Goal: Task Accomplishment & Management: Complete application form

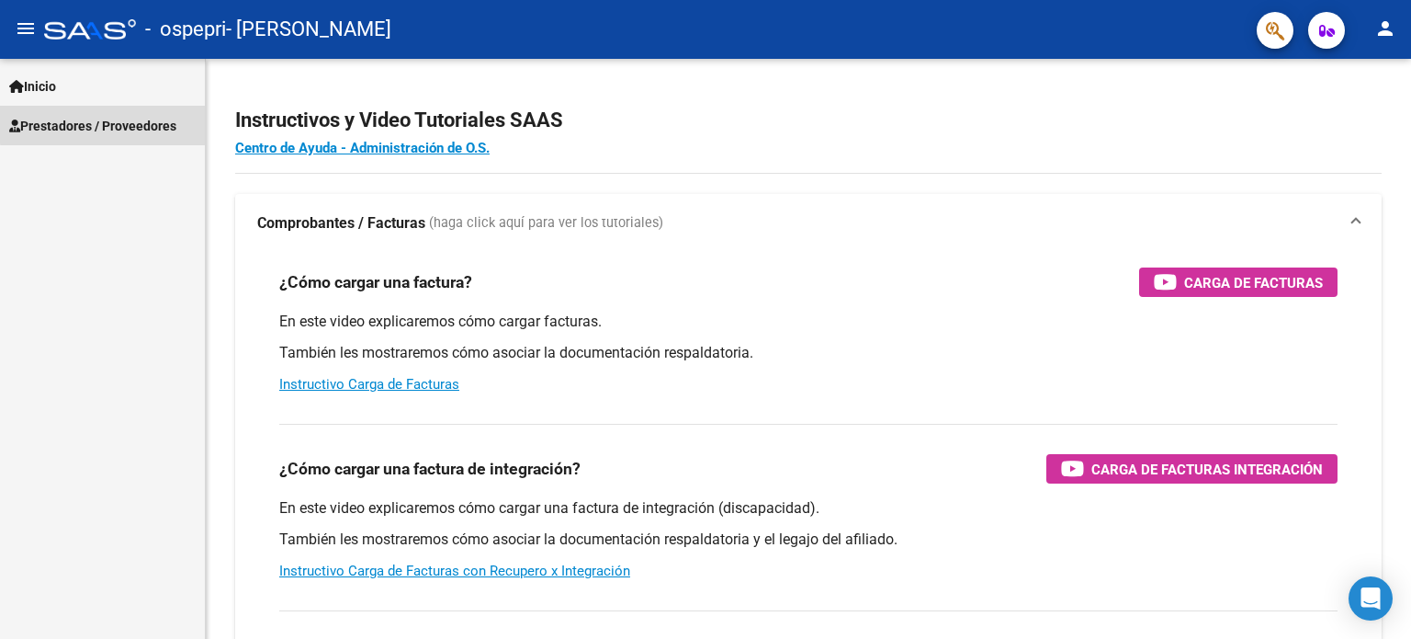
click at [106, 124] on span "Prestadores / Proveedores" at bounding box center [92, 126] width 167 height 20
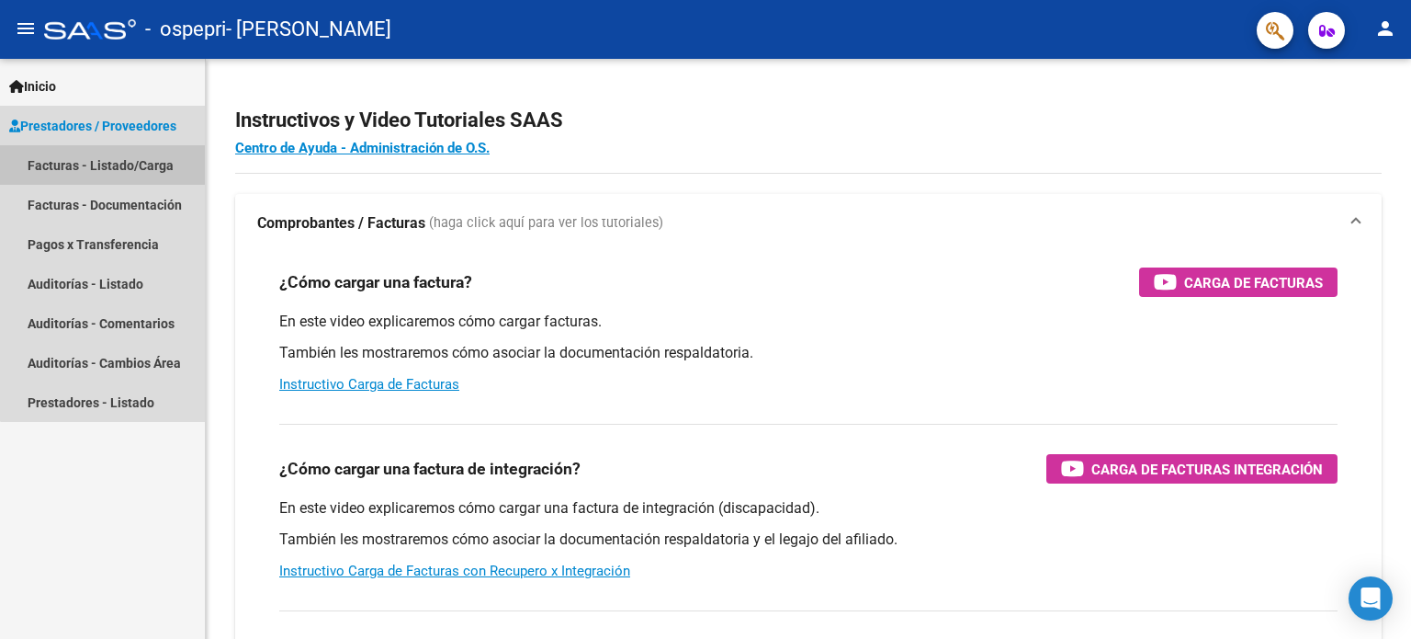
click at [117, 164] on link "Facturas - Listado/Carga" at bounding box center [102, 165] width 205 height 40
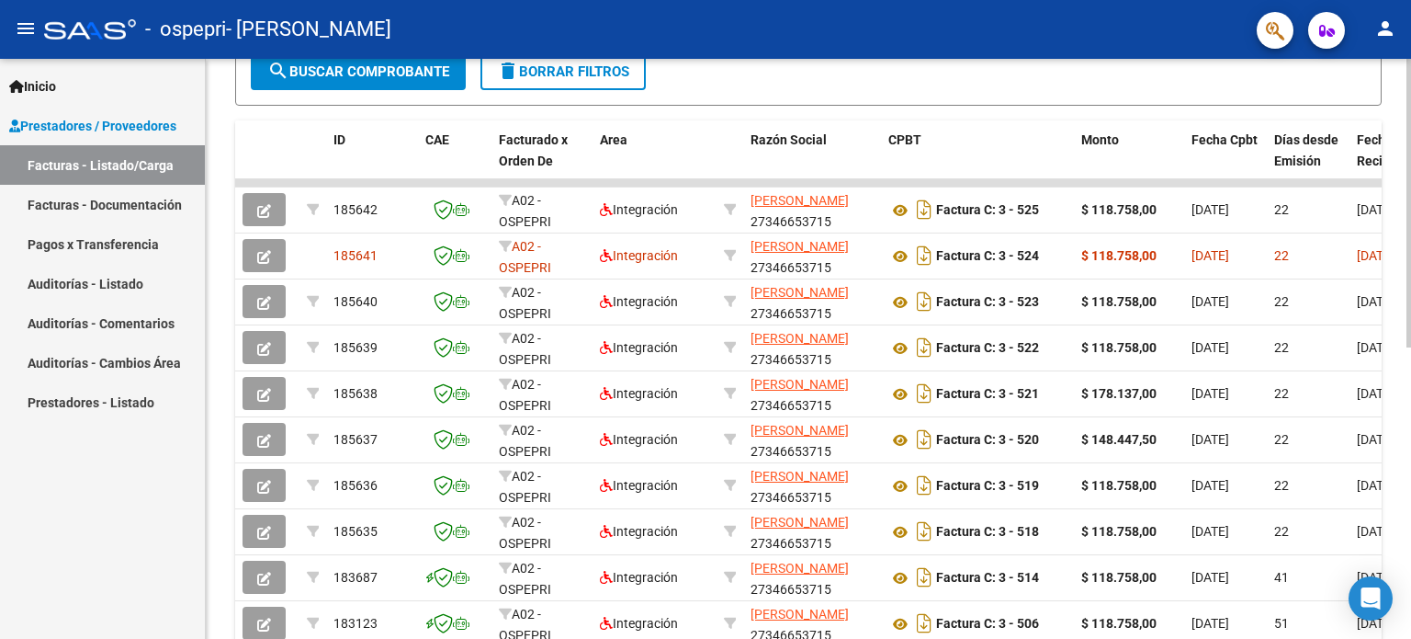
scroll to position [459, 0]
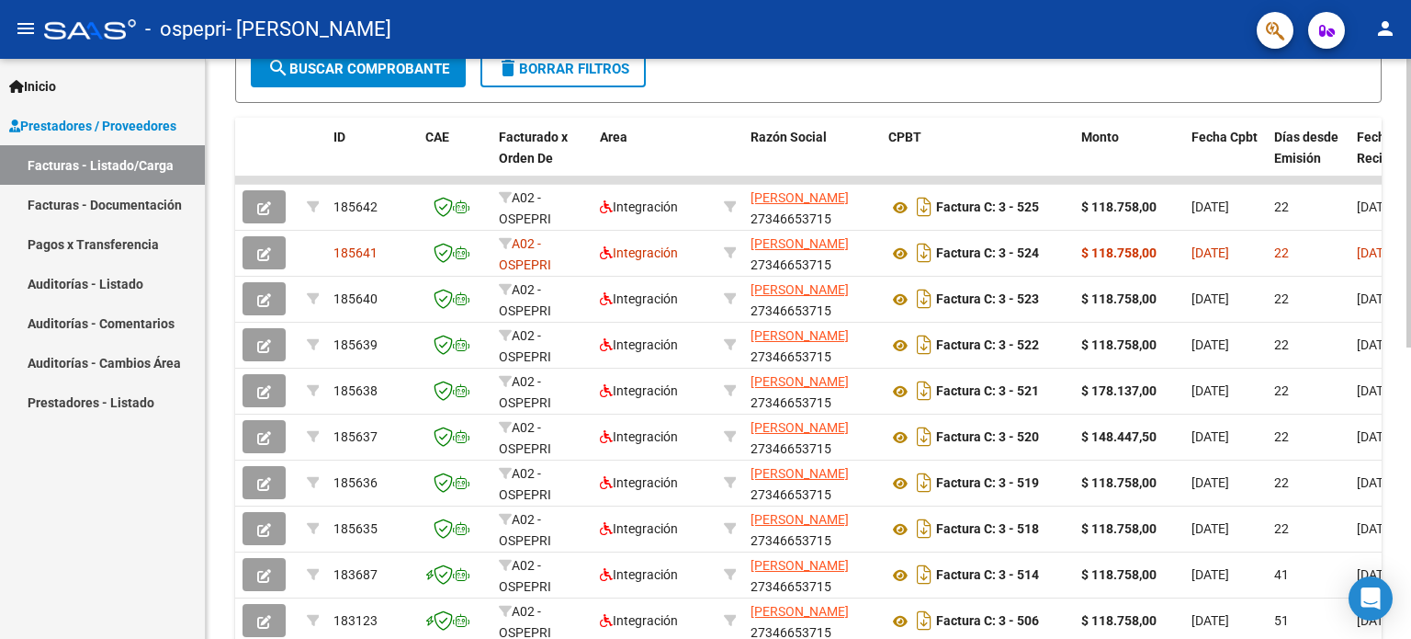
click at [1410, 428] on div at bounding box center [1409, 435] width 5 height 289
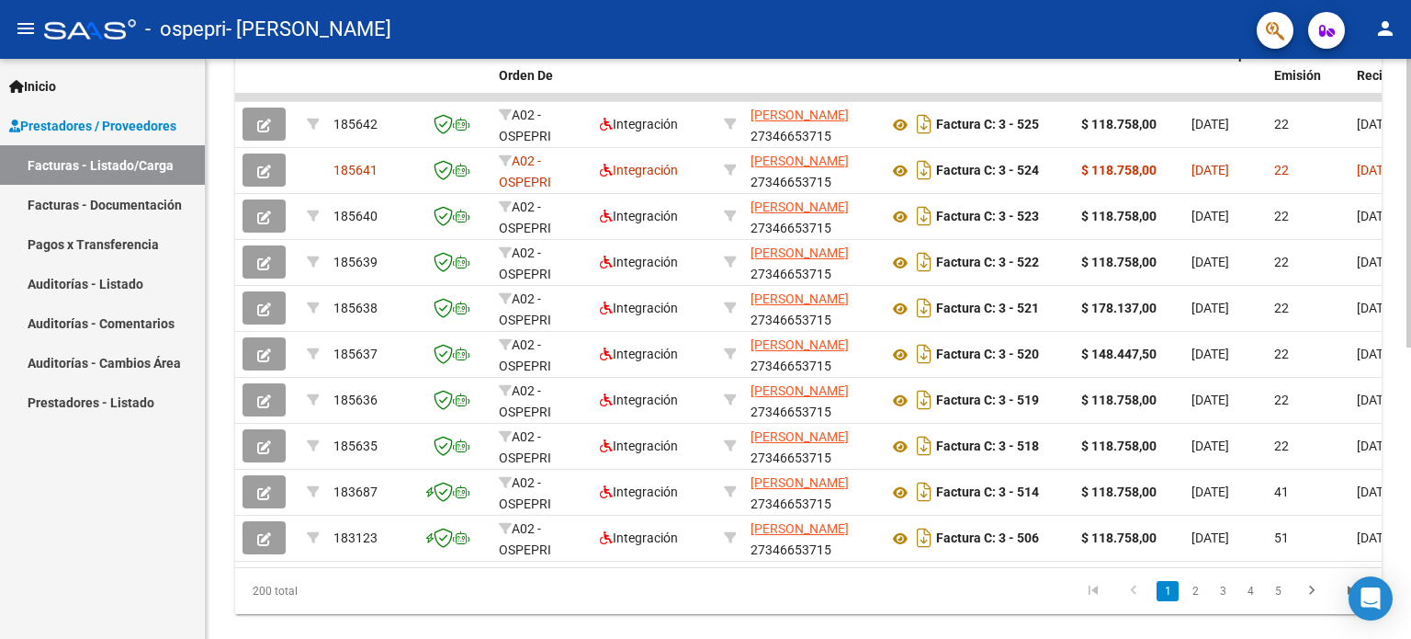
scroll to position [586, 0]
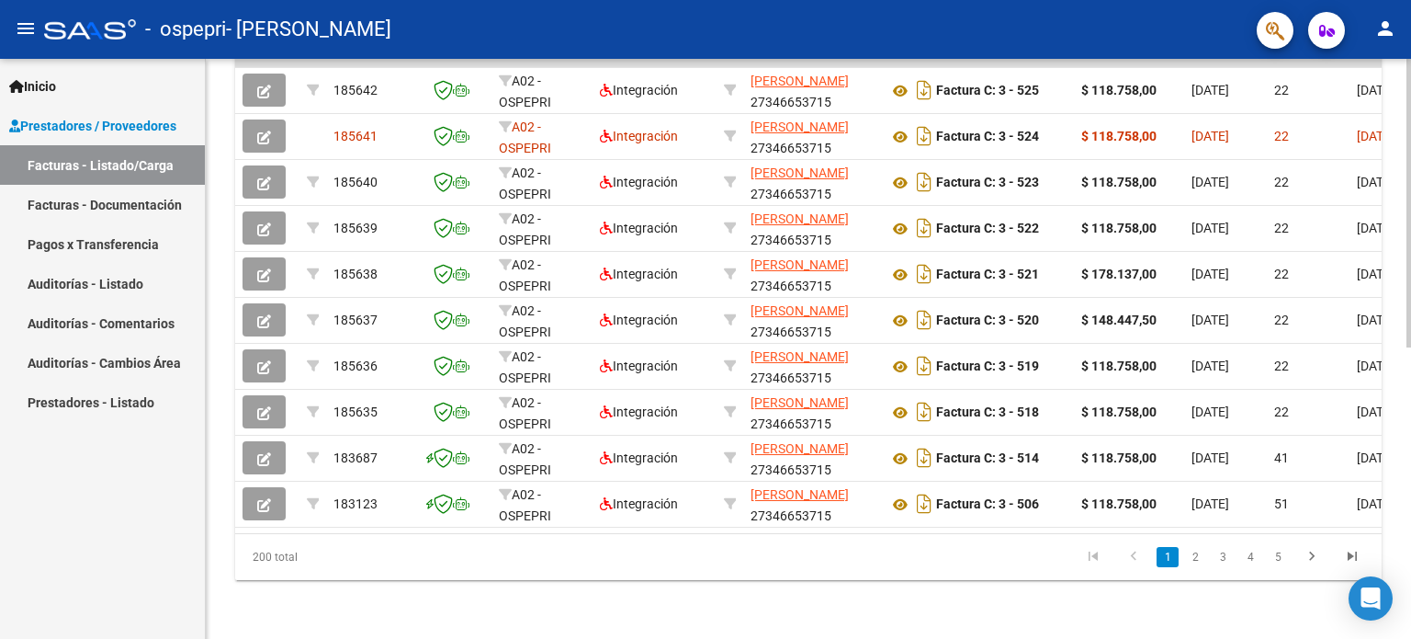
click at [1410, 387] on div at bounding box center [1409, 494] width 5 height 289
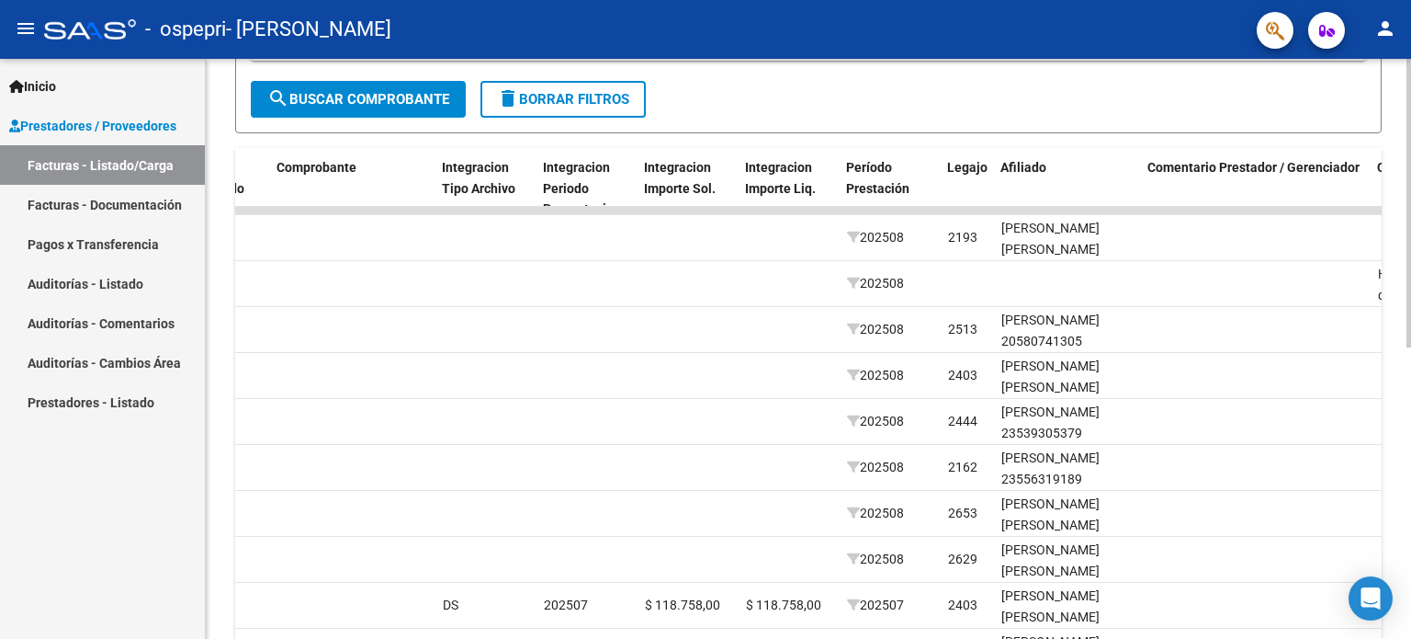
scroll to position [416, 0]
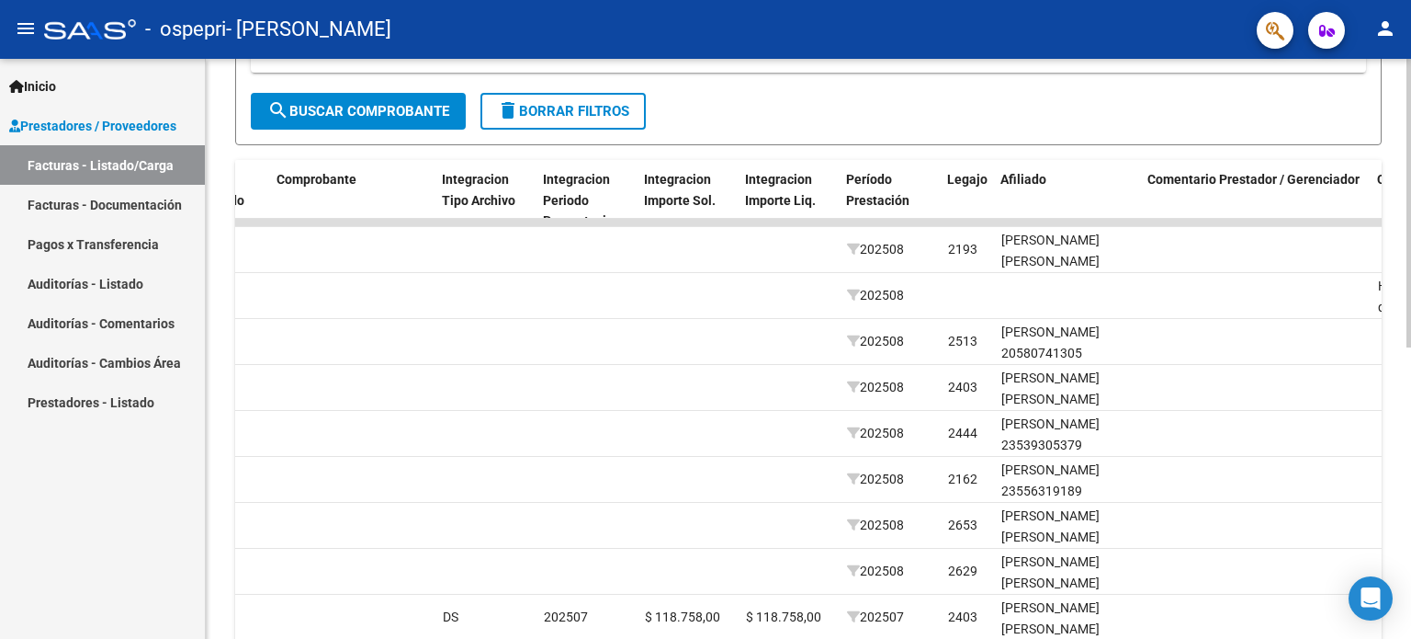
click at [1410, 378] on div at bounding box center [1409, 414] width 5 height 289
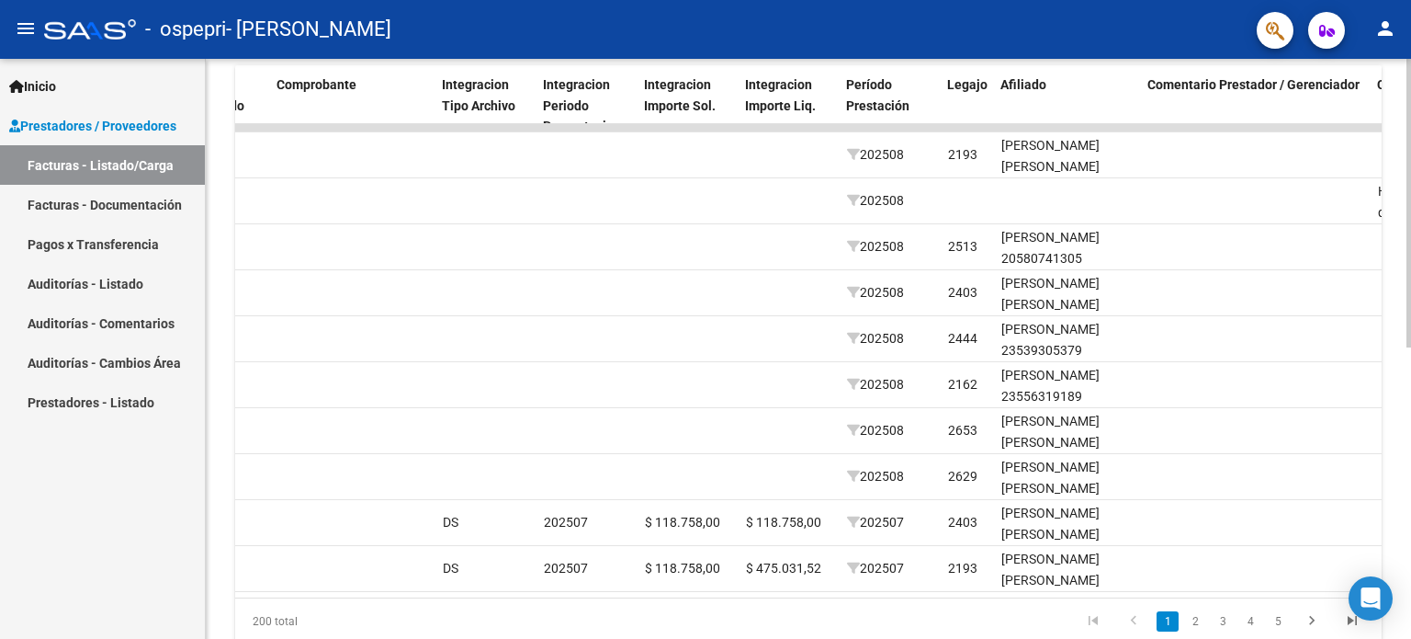
scroll to position [586, 0]
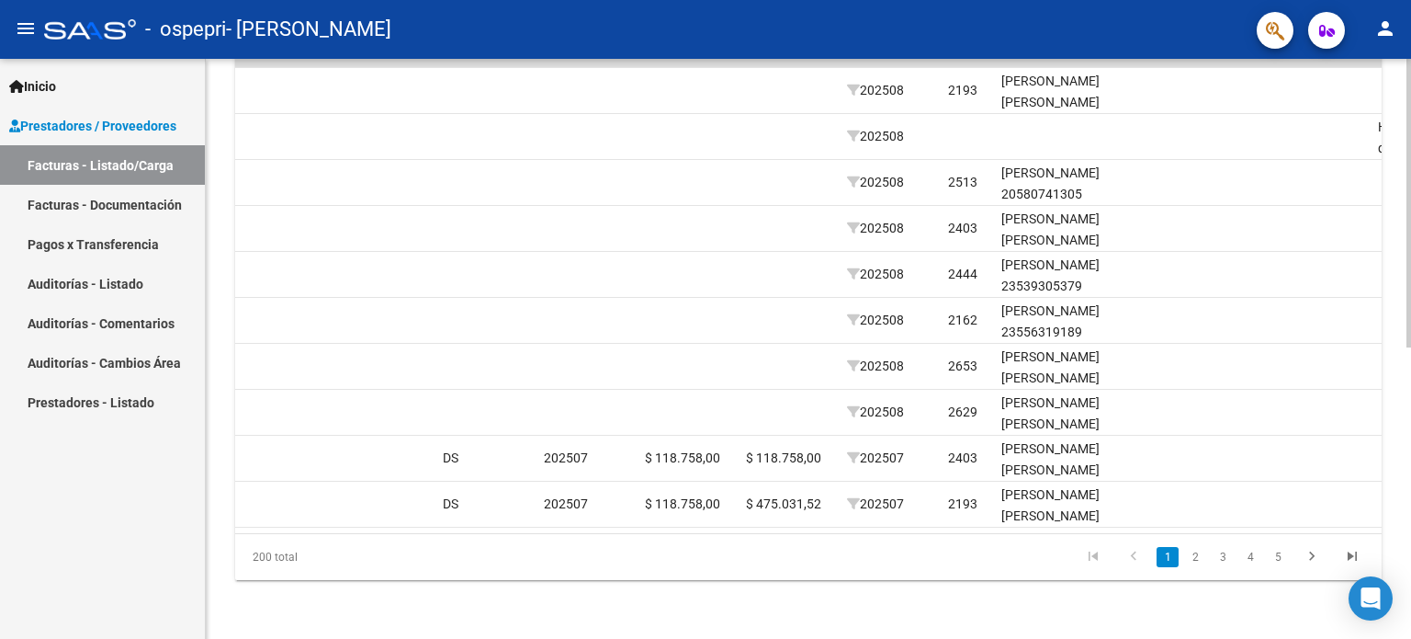
click at [1408, 481] on div at bounding box center [1409, 494] width 5 height 289
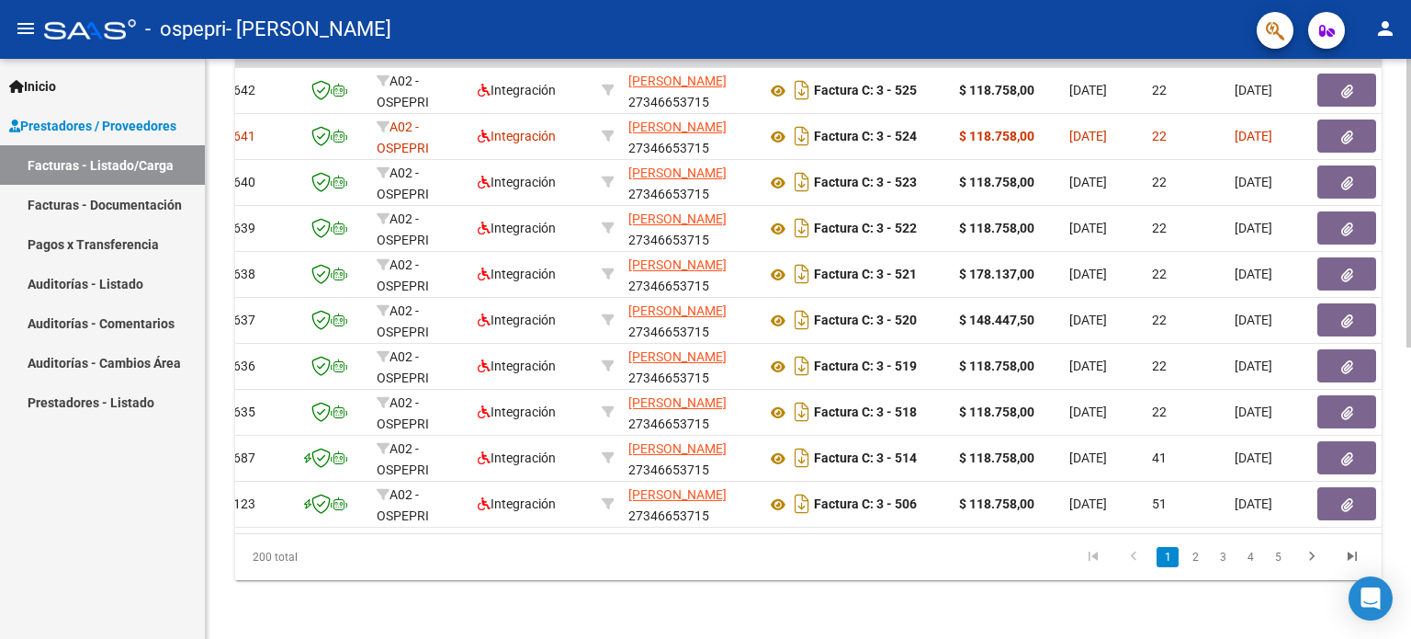
scroll to position [0, 0]
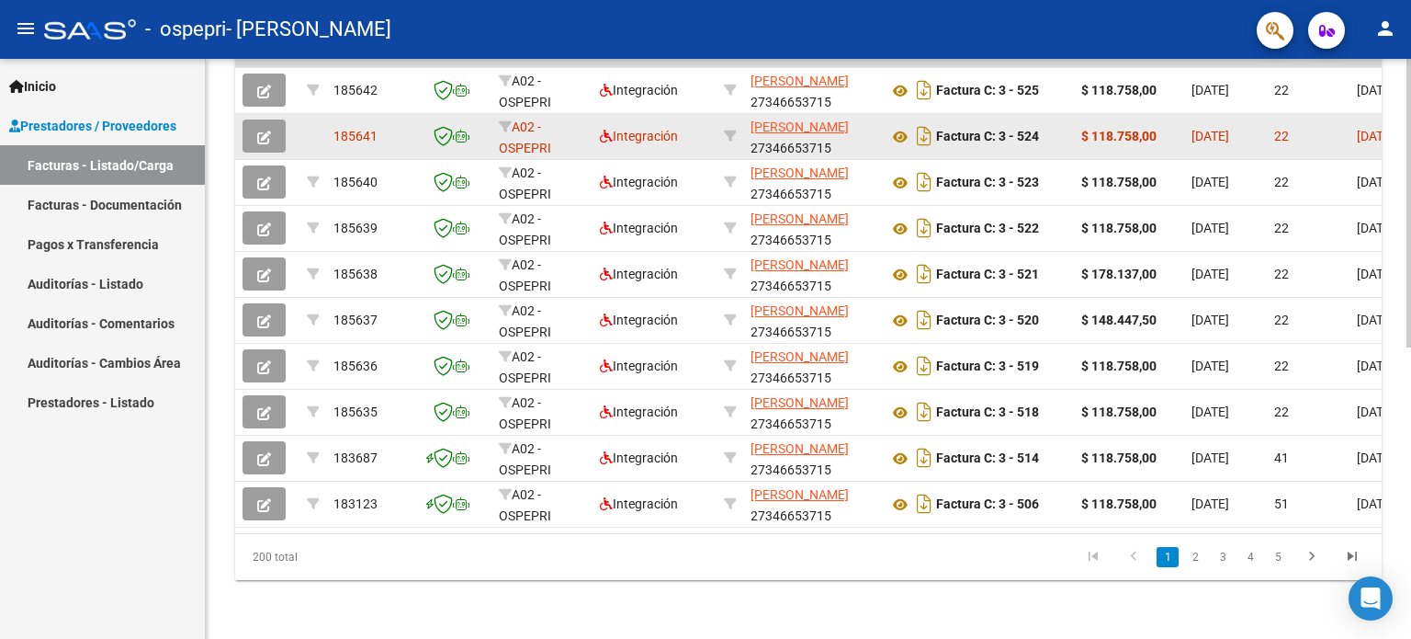
click at [276, 123] on button "button" at bounding box center [264, 135] width 43 height 33
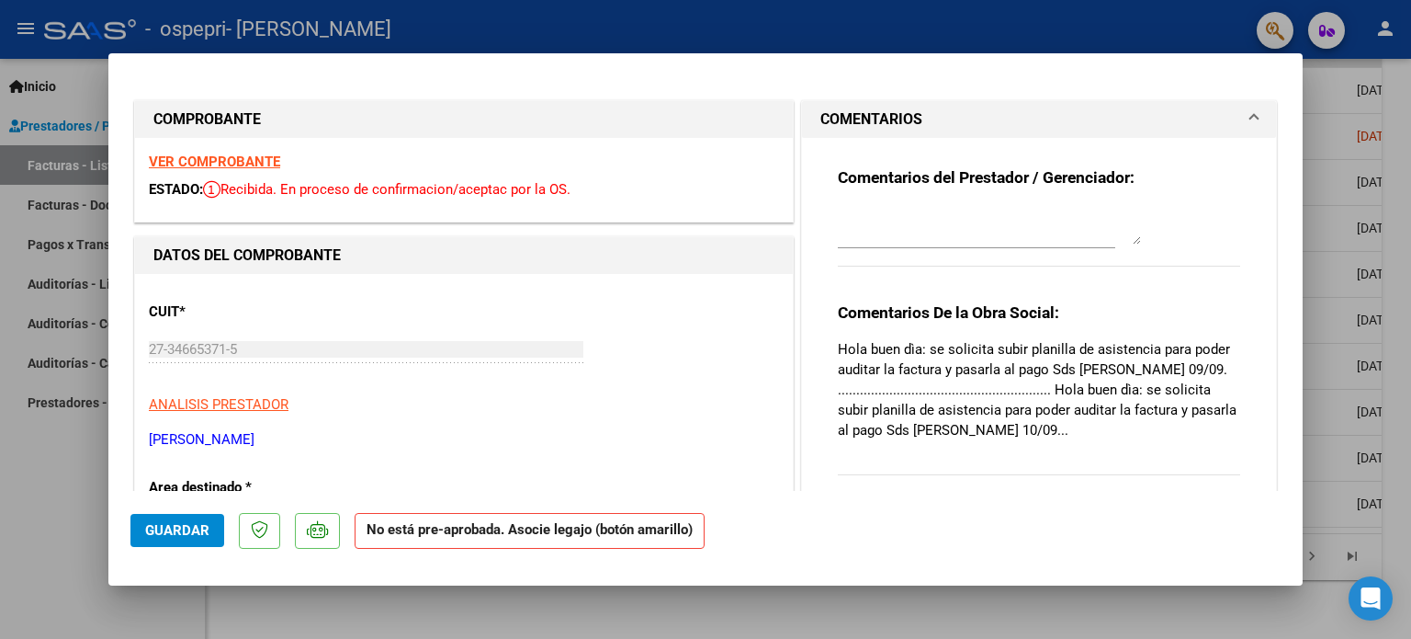
click at [1326, 83] on div at bounding box center [705, 319] width 1411 height 639
type input "$ 0,00"
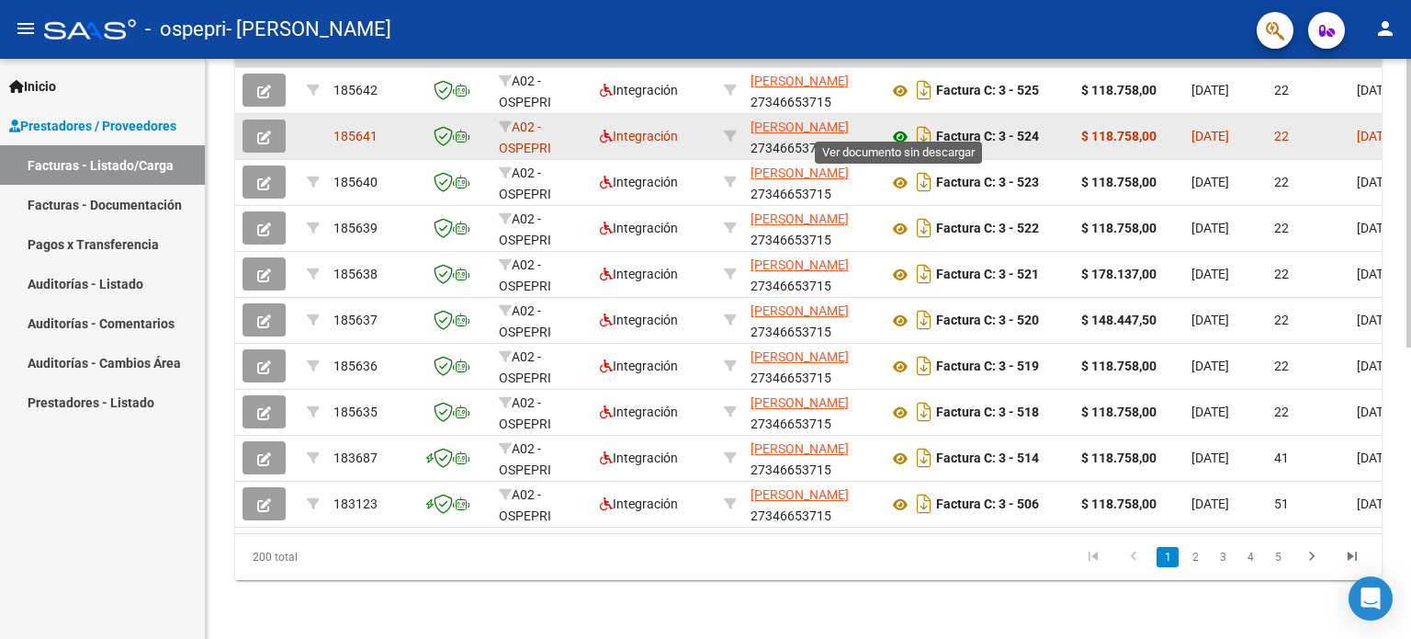
click at [893, 126] on icon at bounding box center [901, 137] width 24 height 22
click at [272, 119] on button "button" at bounding box center [264, 135] width 43 height 33
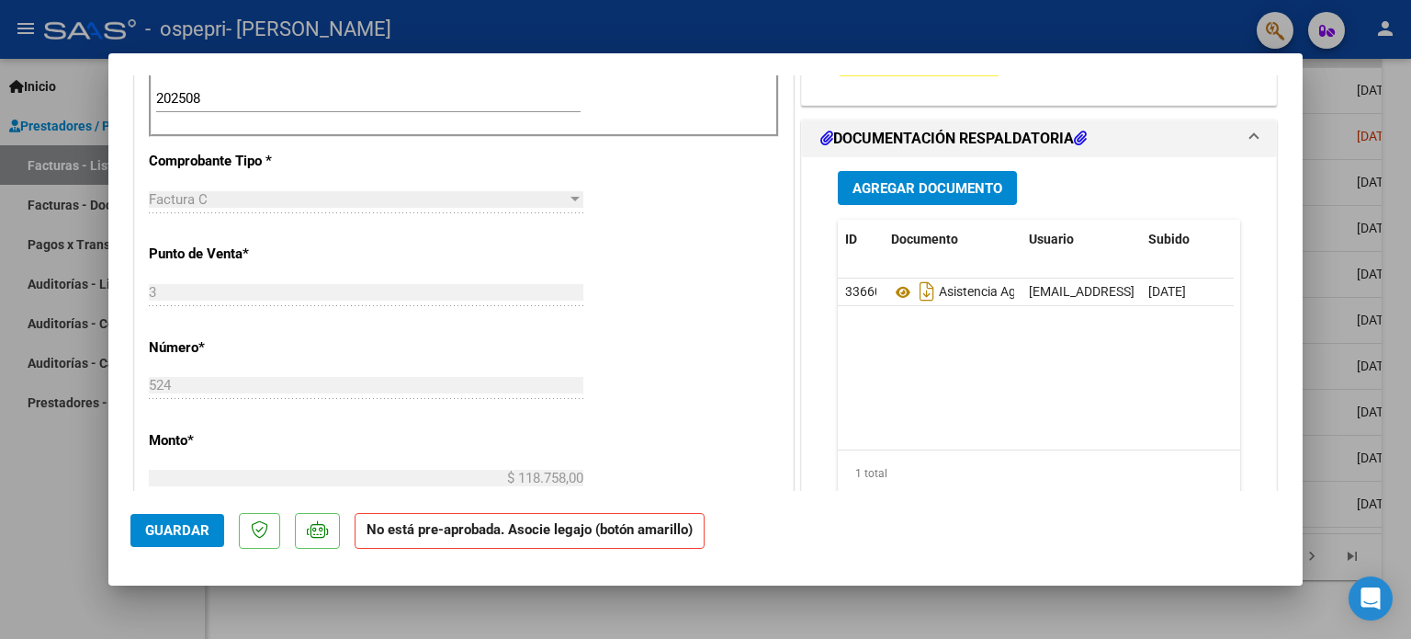
scroll to position [541, 0]
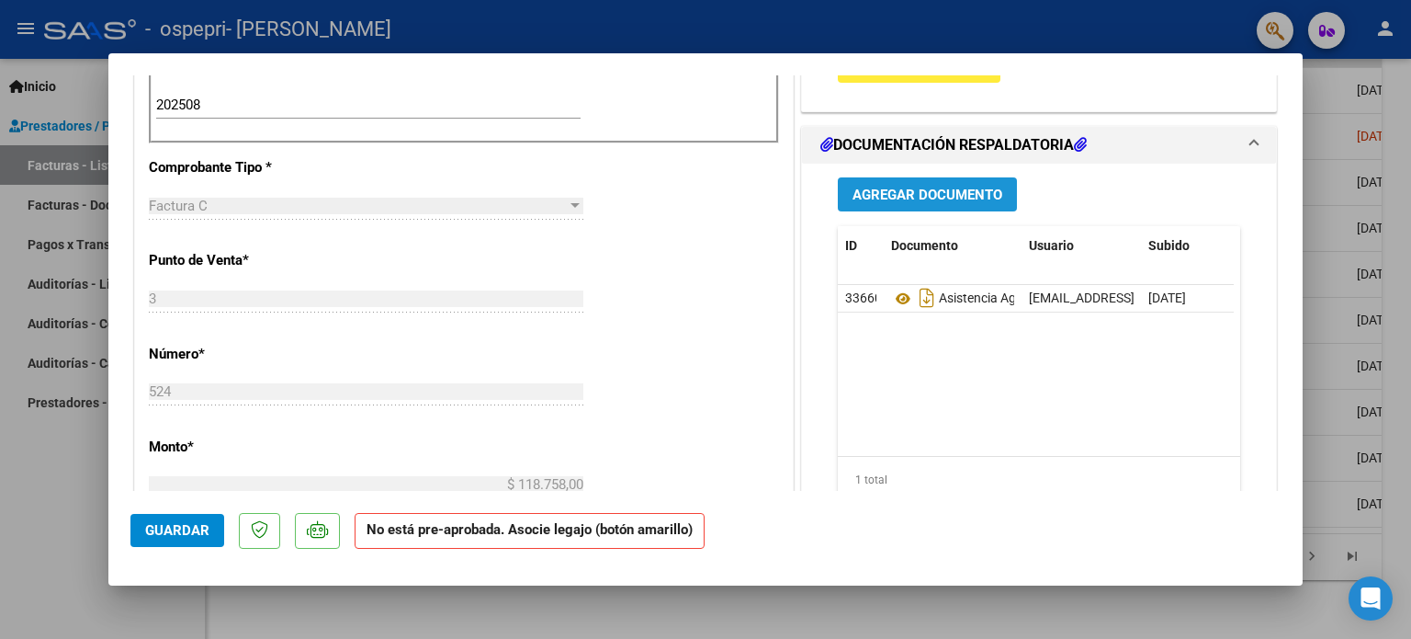
click at [959, 202] on button "Agregar Documento" at bounding box center [927, 194] width 179 height 34
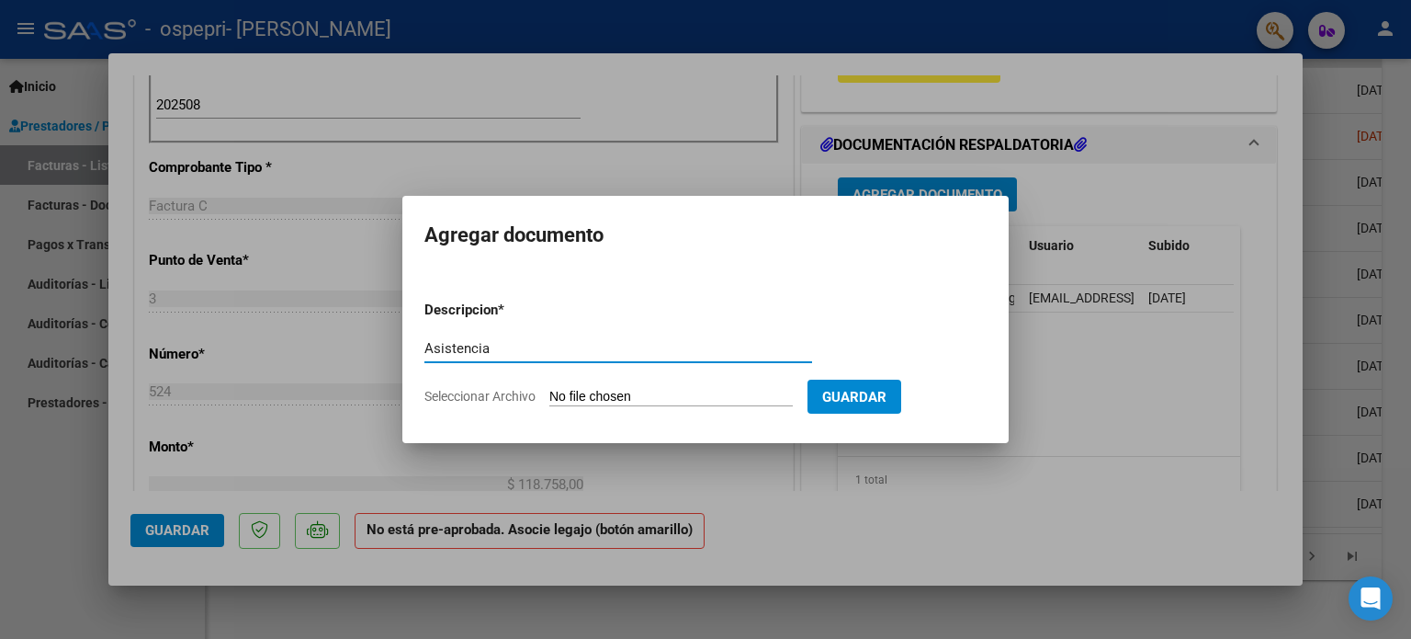
type input "Asistencia"
click at [741, 389] on input "Seleccionar Archivo" at bounding box center [670, 397] width 243 height 17
type input "C:\fakepath\[PERSON_NAME] [PERSON_NAME] - [DATE] (1).pdf"
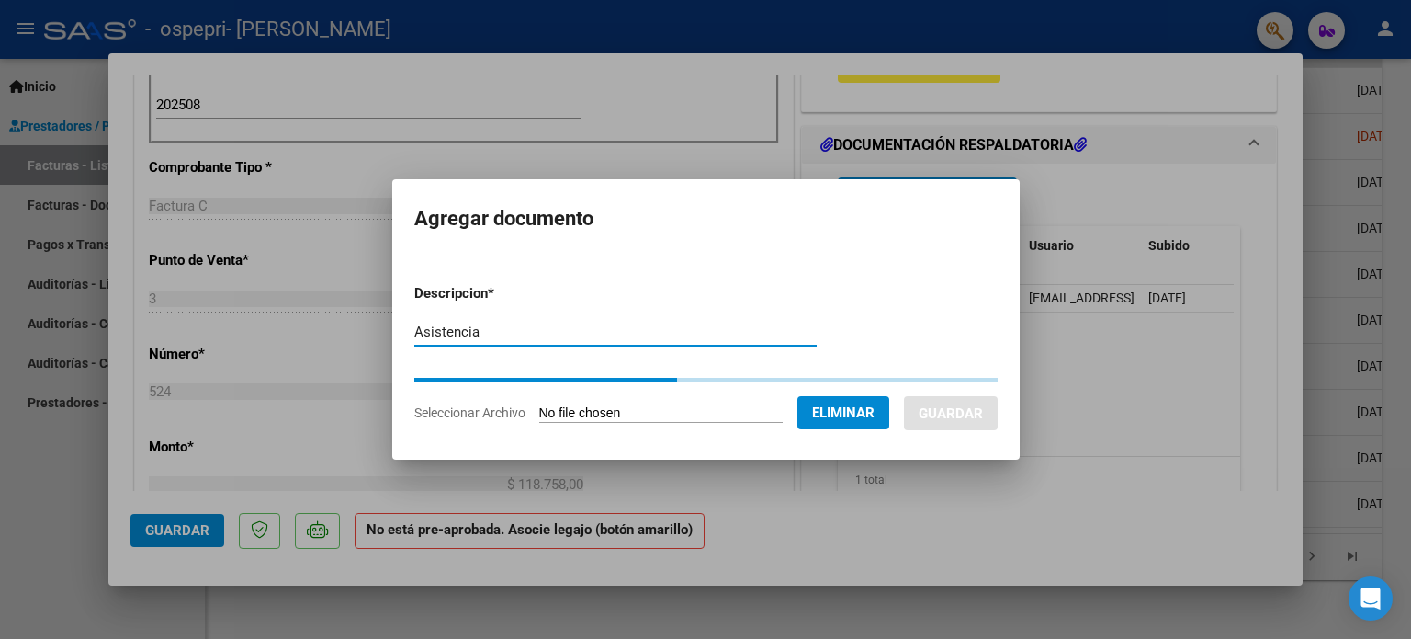
click at [647, 325] on input "Asistencia" at bounding box center [615, 331] width 402 height 17
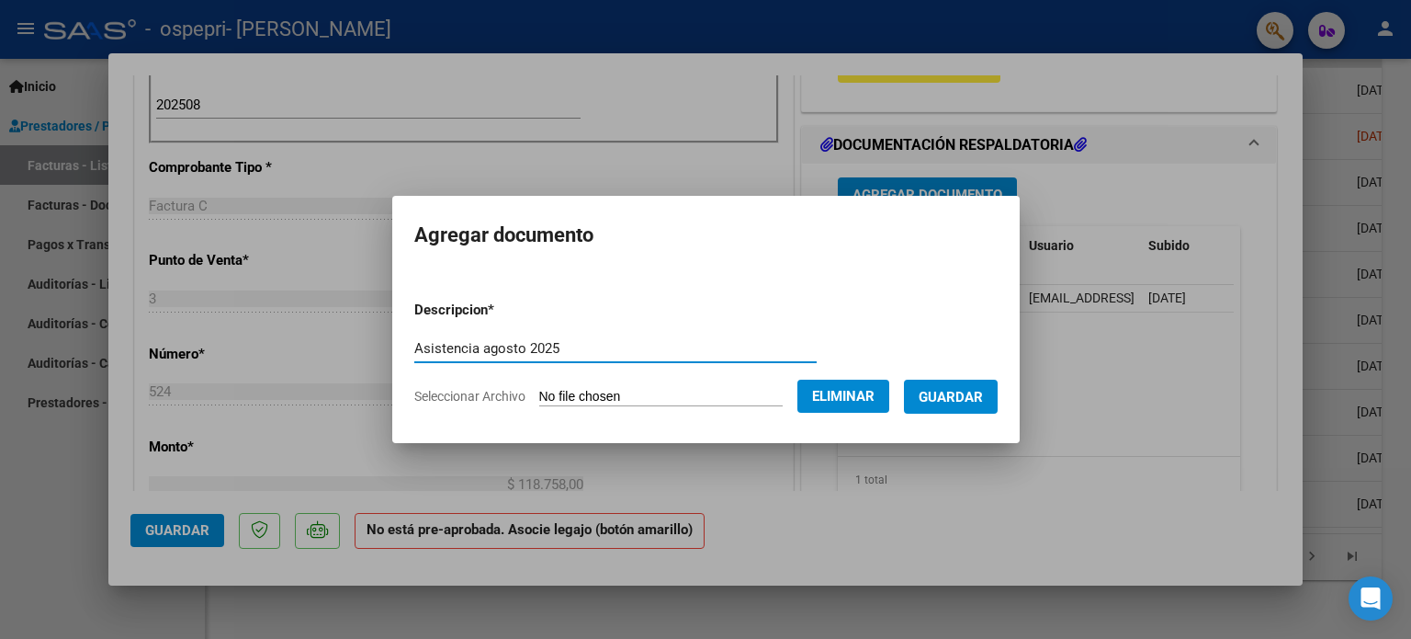
type input "Asistencia agosto 2025"
click at [940, 403] on span "Guardar" at bounding box center [951, 397] width 64 height 17
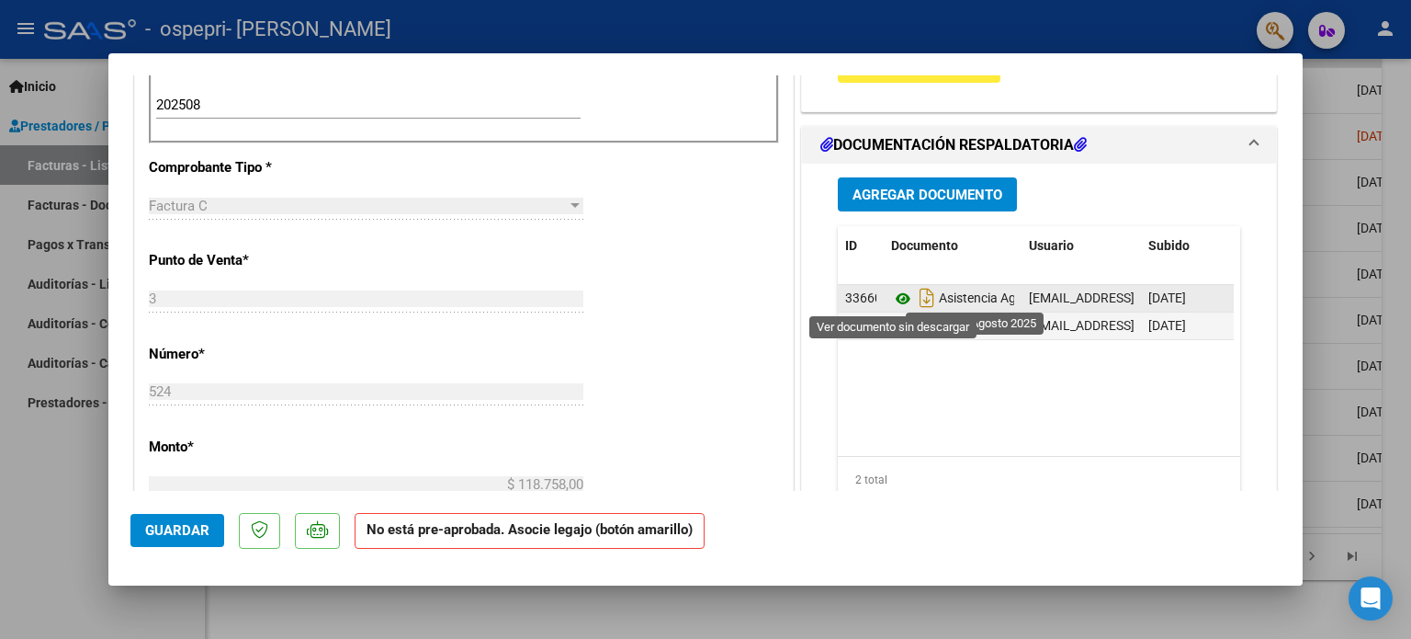
click at [891, 297] on icon at bounding box center [903, 299] width 24 height 22
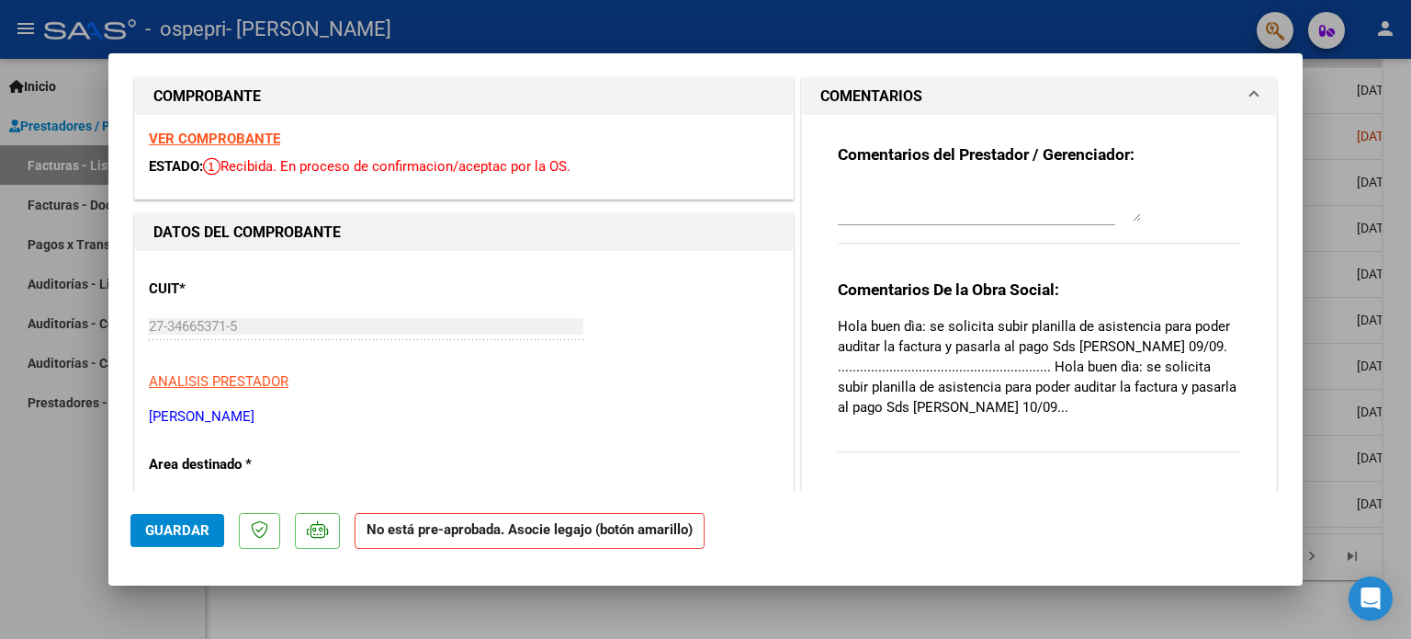
scroll to position [15, 0]
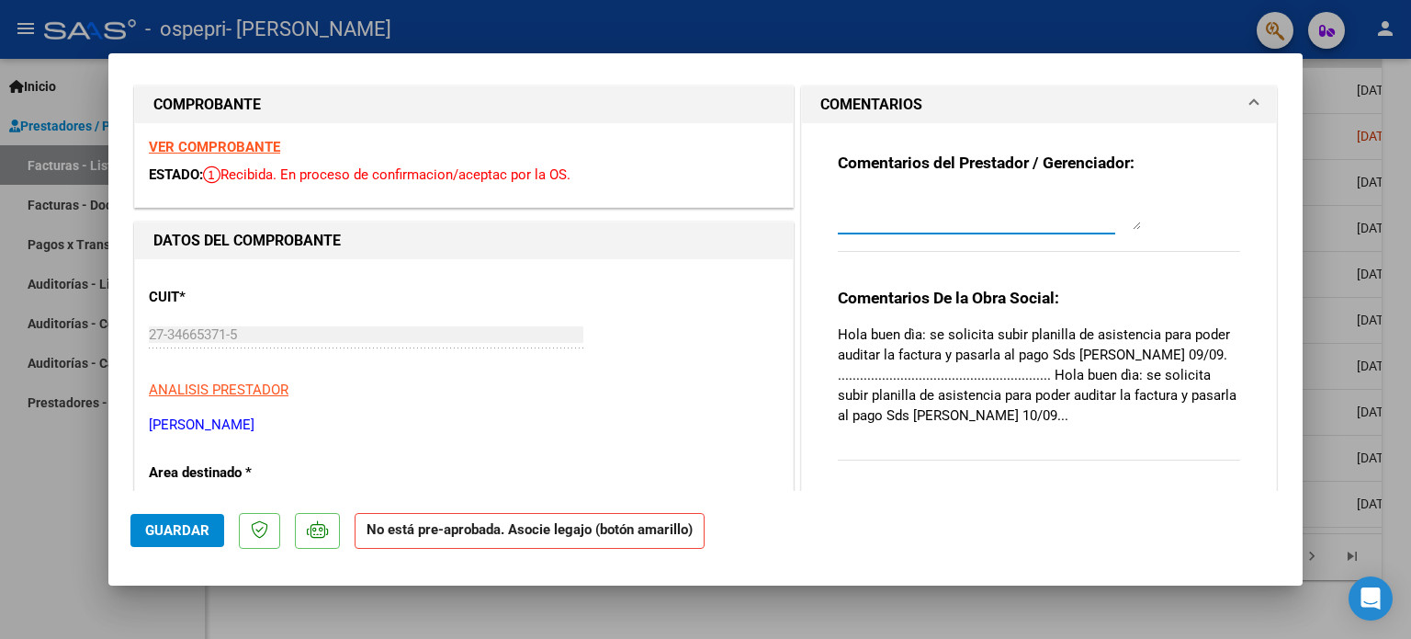
click at [1010, 215] on textarea at bounding box center [989, 211] width 303 height 37
type textarea "hola como estas? subi la informacion requerida."
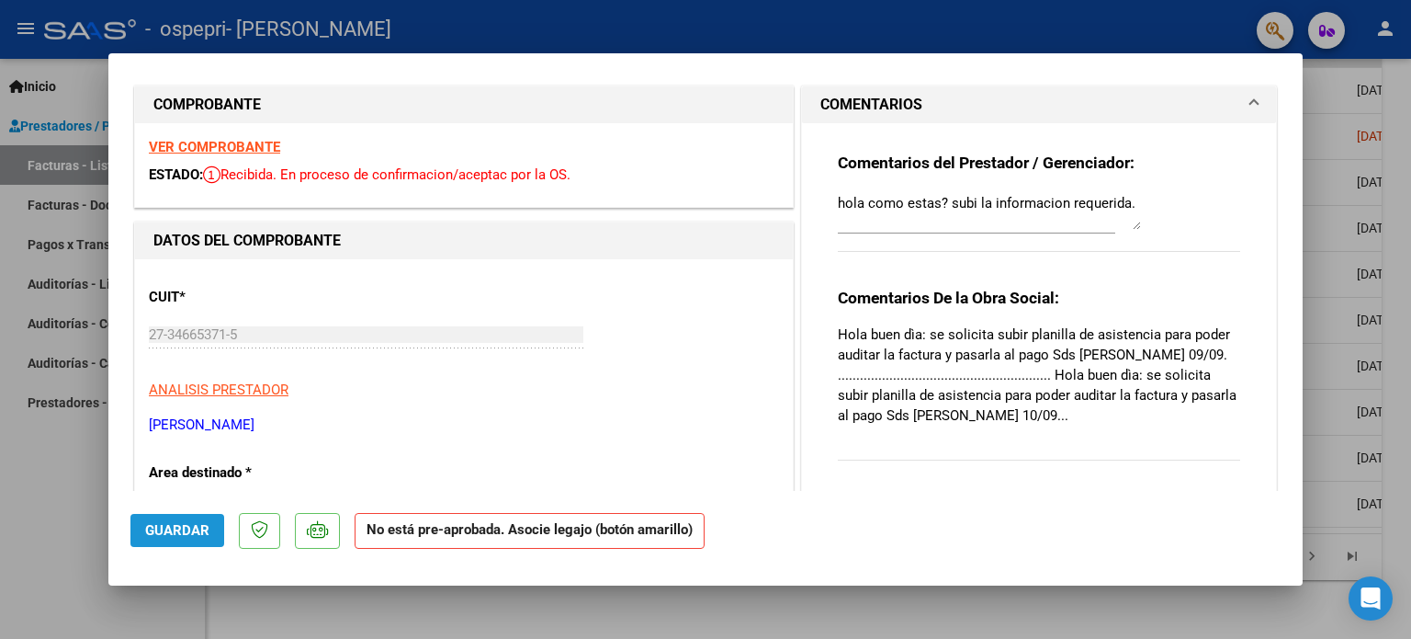
click at [176, 528] on span "Guardar" at bounding box center [177, 530] width 64 height 17
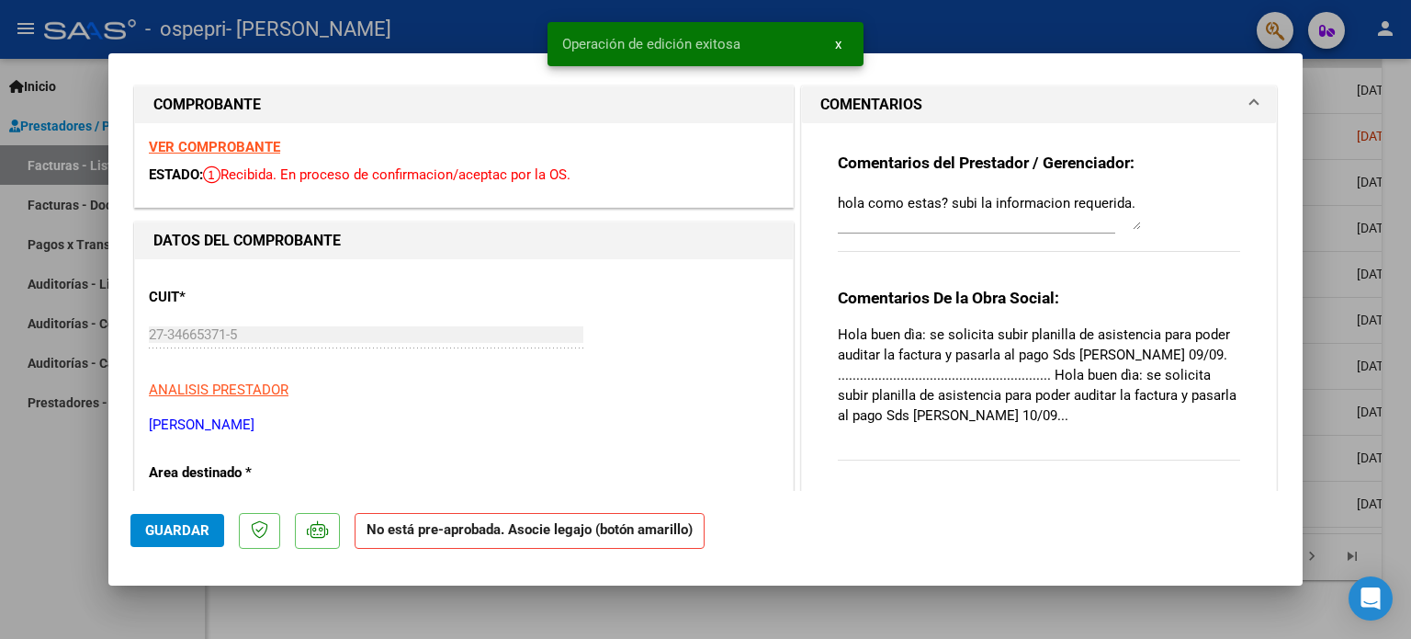
click at [522, 27] on div at bounding box center [705, 319] width 1411 height 639
type input "$ 0,00"
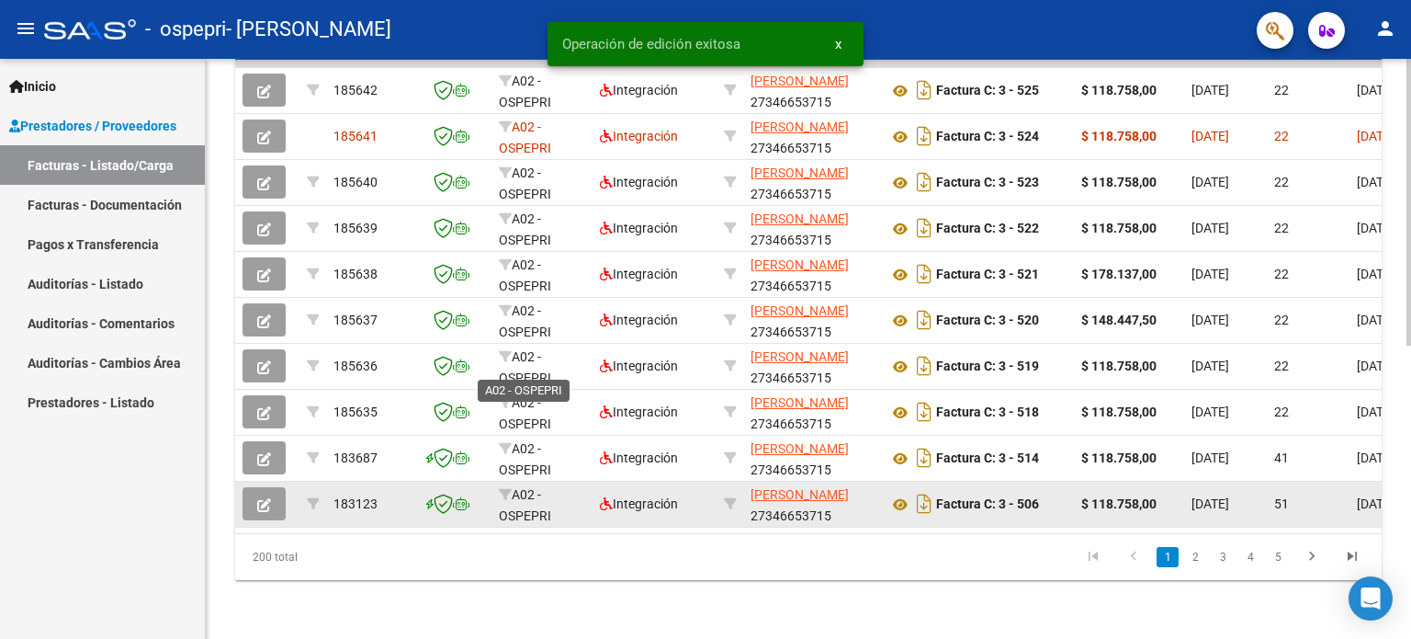
scroll to position [586, 0]
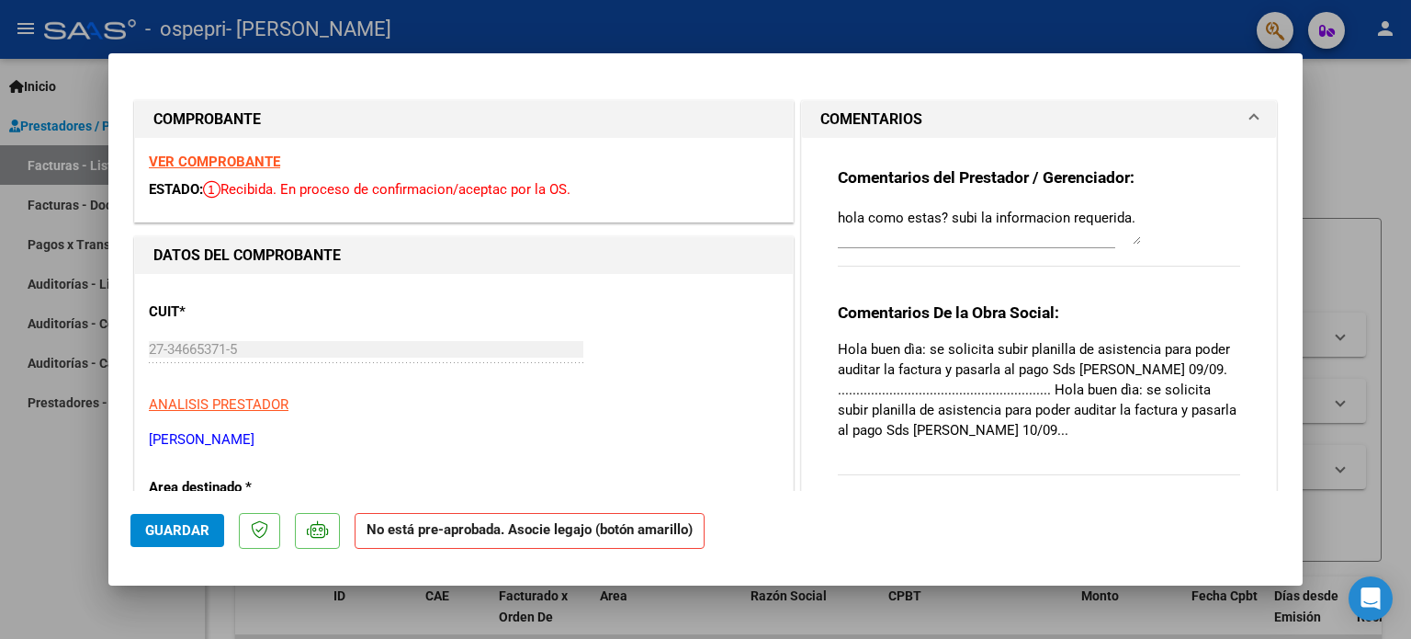
click at [824, 438] on div "Comentarios del Prestador / Gerenciador: hola como estas? subi la informacion r…" at bounding box center [1039, 323] width 430 height 371
click at [1131, 243] on textarea "hola como estas? subi la informacion requerida." at bounding box center [989, 226] width 303 height 37
click at [1127, 239] on textarea "hola como estas? subi la informacion requerida." at bounding box center [989, 226] width 303 height 37
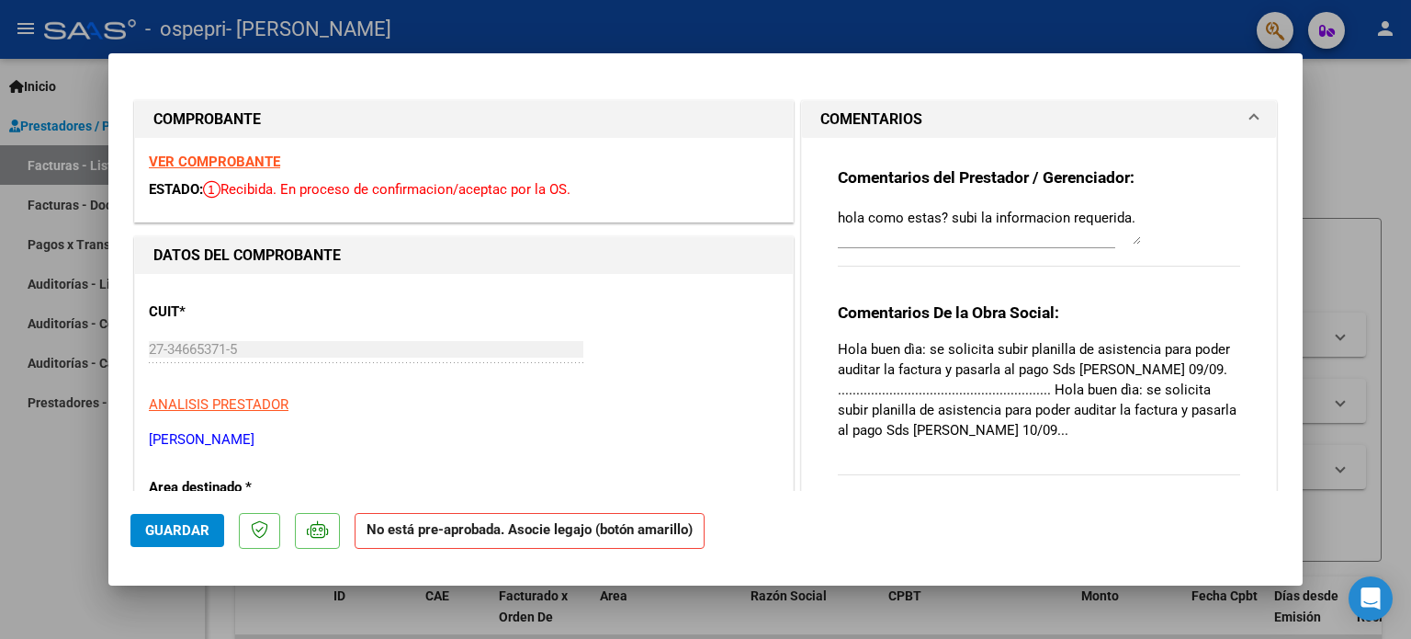
click at [88, 477] on div at bounding box center [705, 319] width 1411 height 639
type input "$ 0,00"
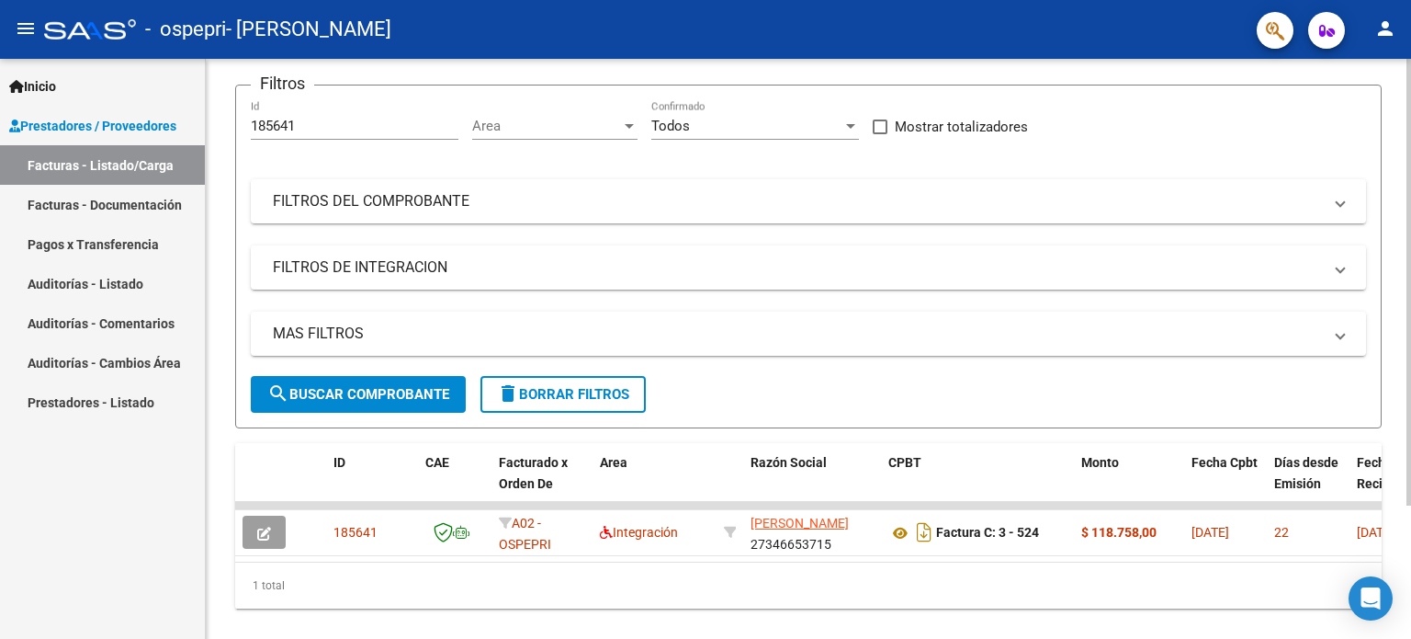
scroll to position [173, 0]
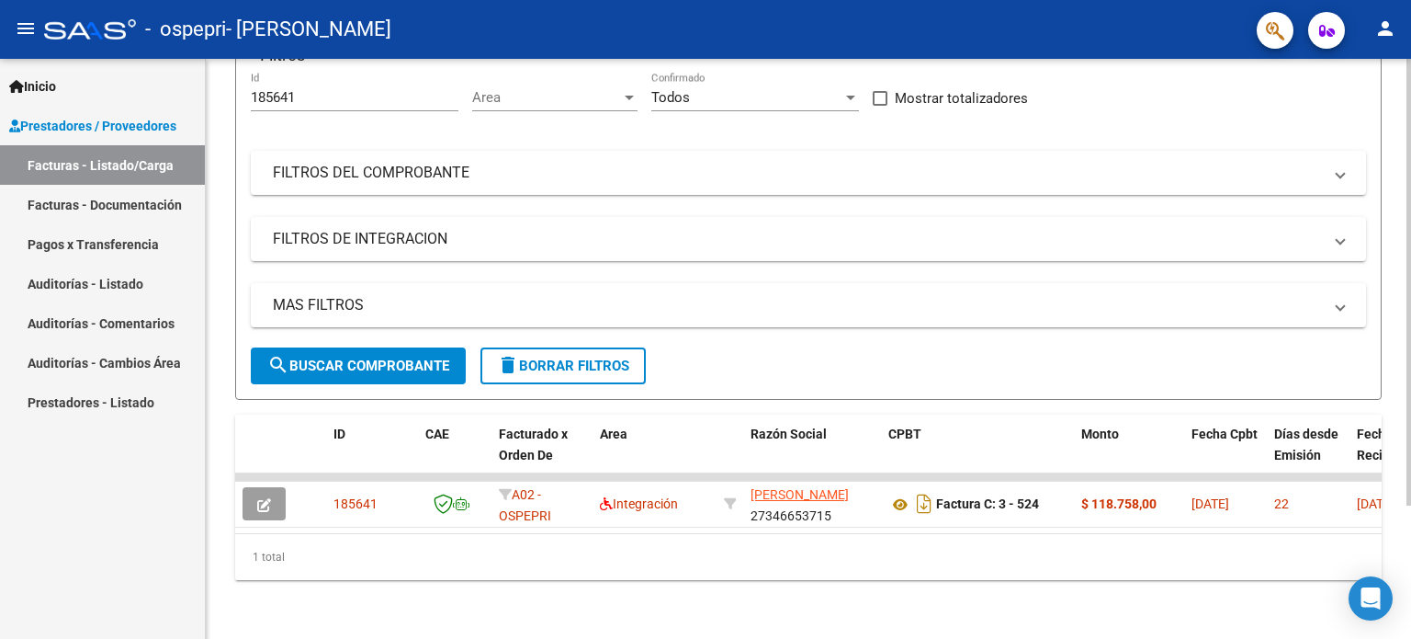
click at [1402, 594] on div "Video tutorial PRESTADORES -> Listado de CPBTs Emitidos por Prestadores / Prove…" at bounding box center [811, 268] width 1210 height 742
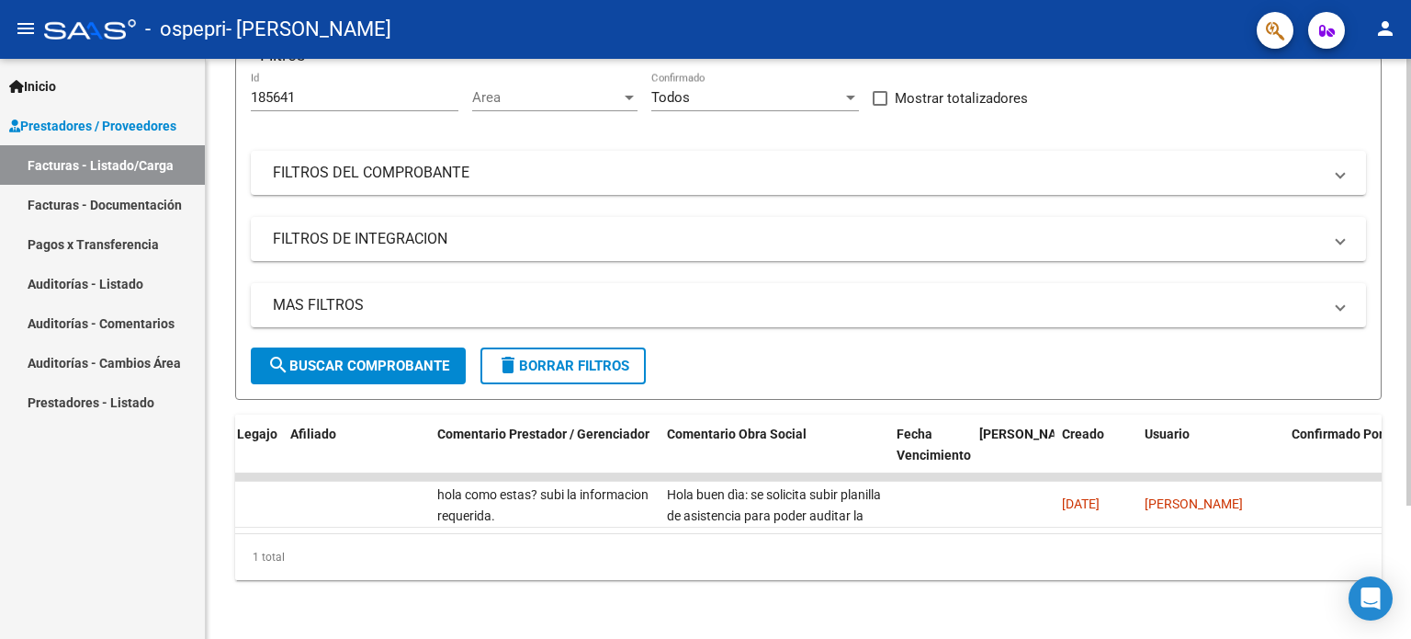
scroll to position [0, 2727]
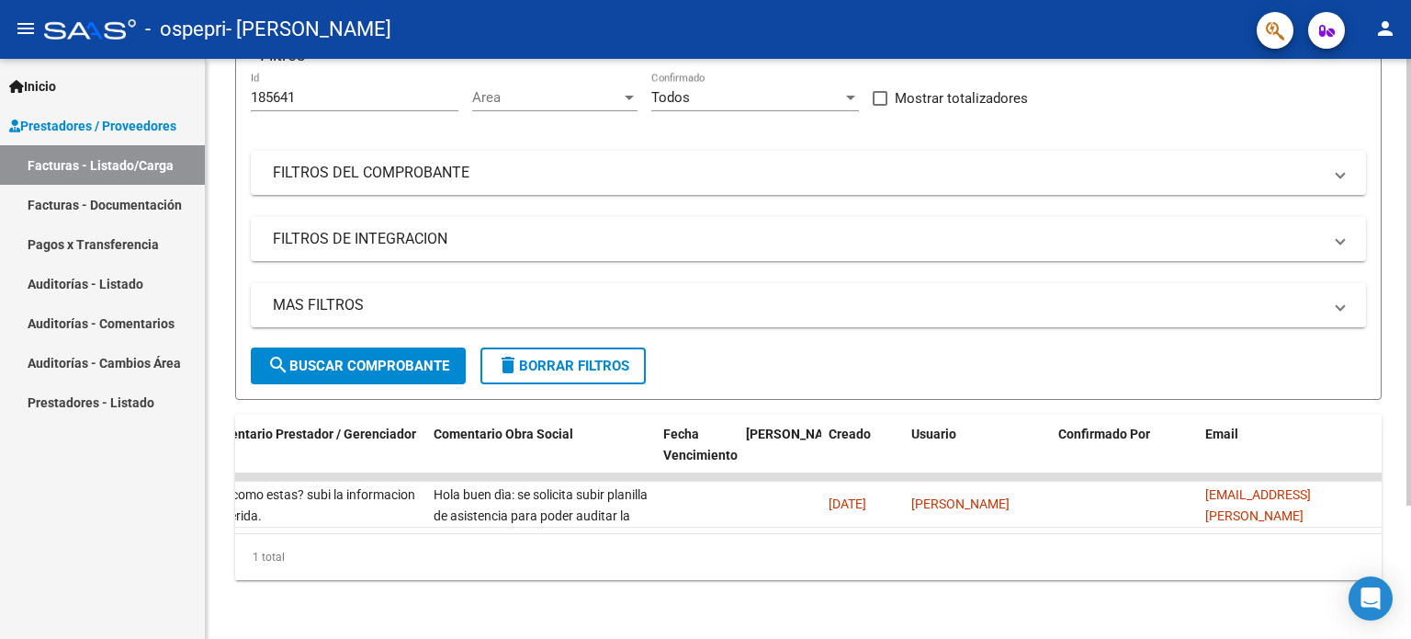
click at [1410, 511] on div at bounding box center [1409, 415] width 5 height 447
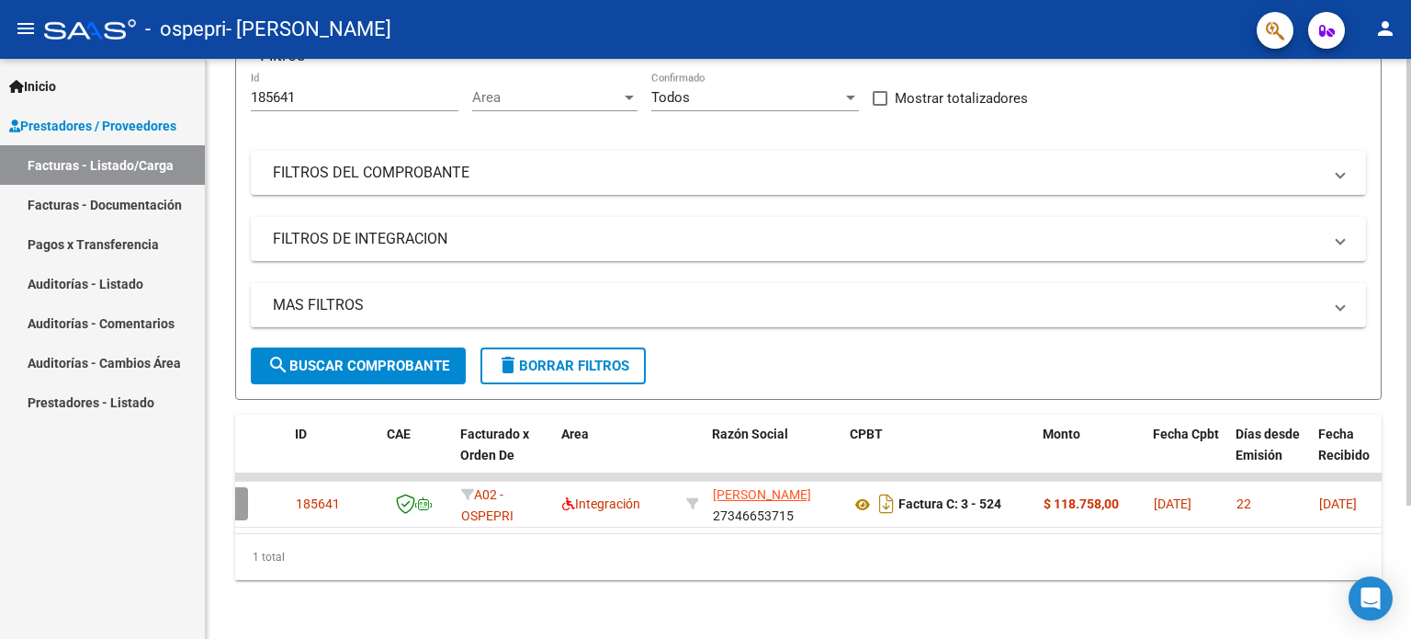
scroll to position [0, 0]
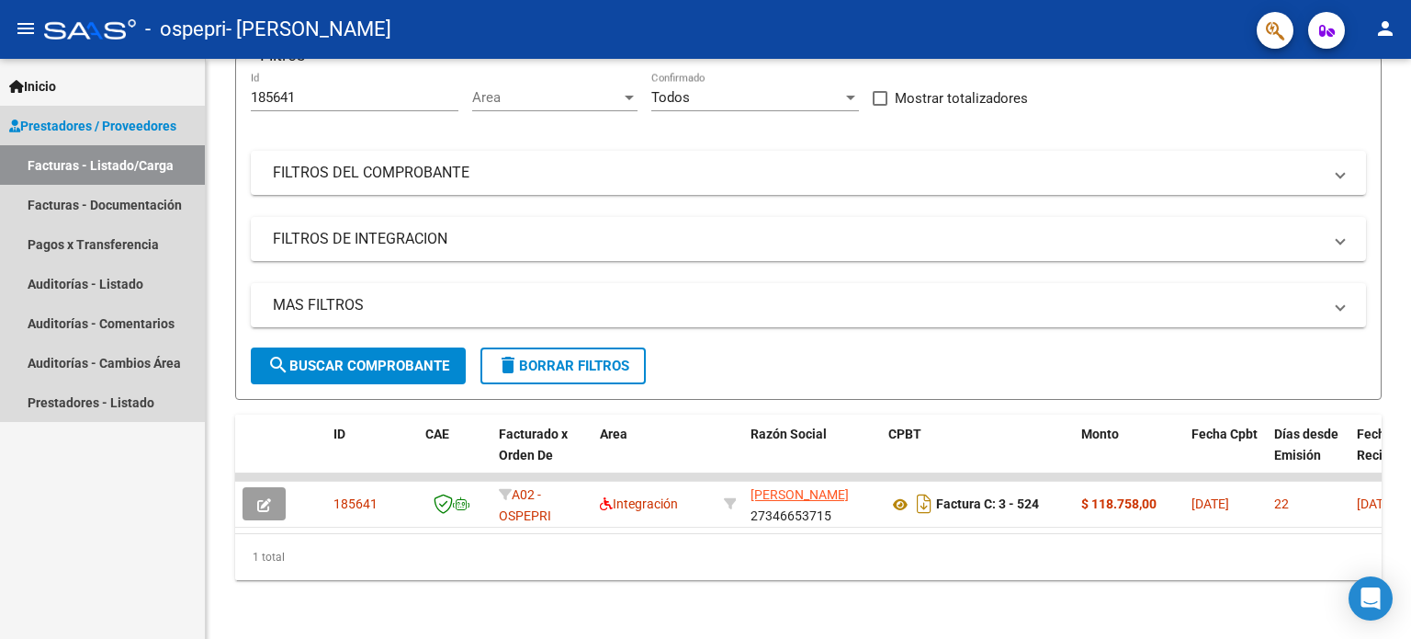
click at [99, 163] on link "Facturas - Listado/Carga" at bounding box center [102, 165] width 205 height 40
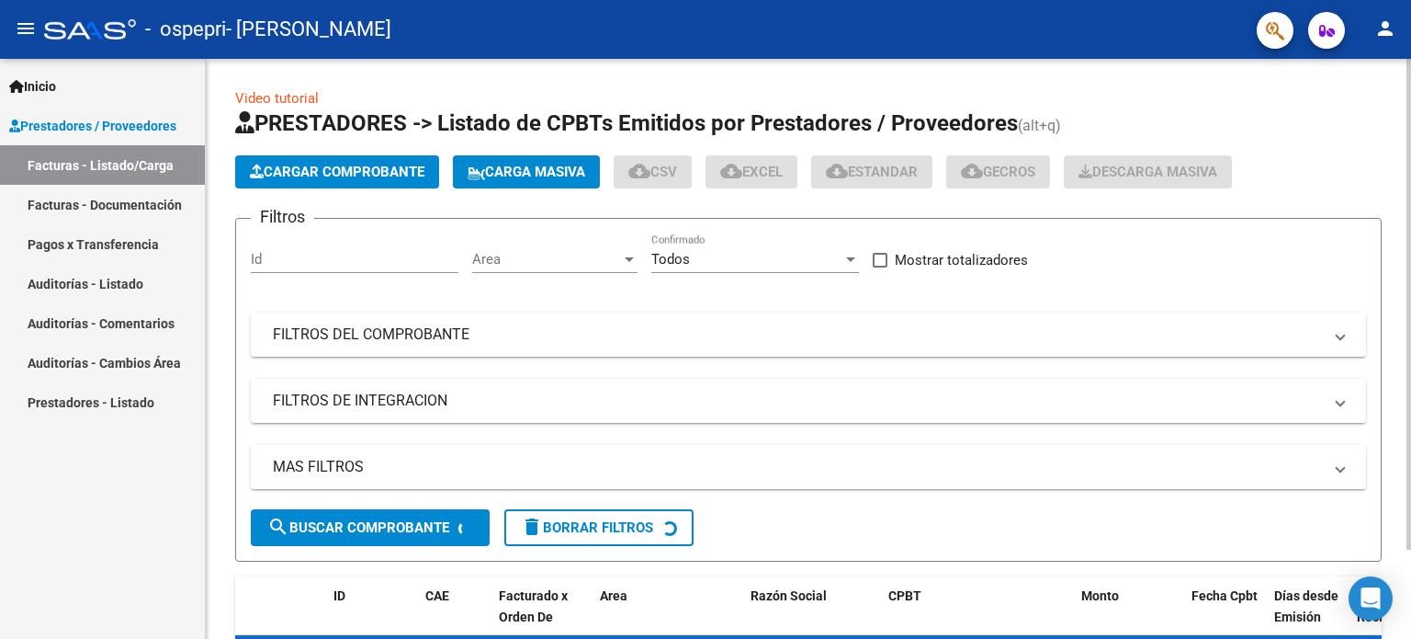
scroll to position [104, 0]
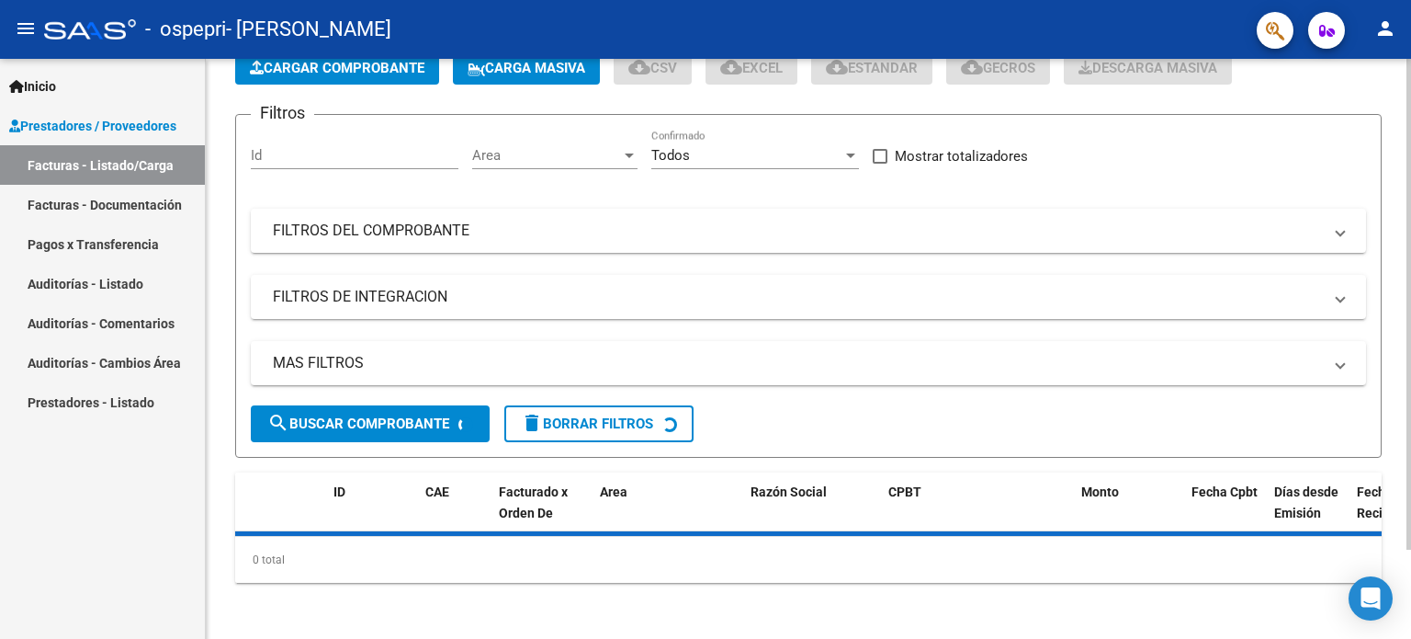
click at [1410, 379] on div at bounding box center [1409, 390] width 5 height 491
click at [1410, 330] on div at bounding box center [1409, 390] width 5 height 491
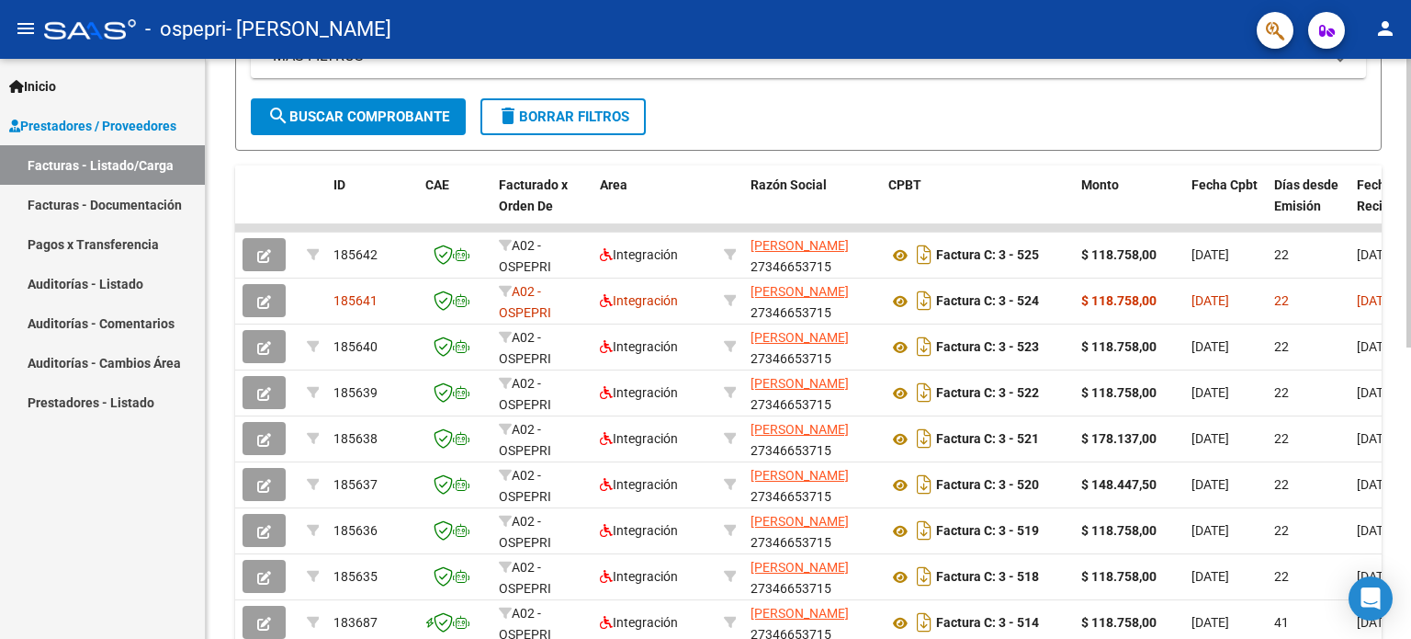
scroll to position [586, 0]
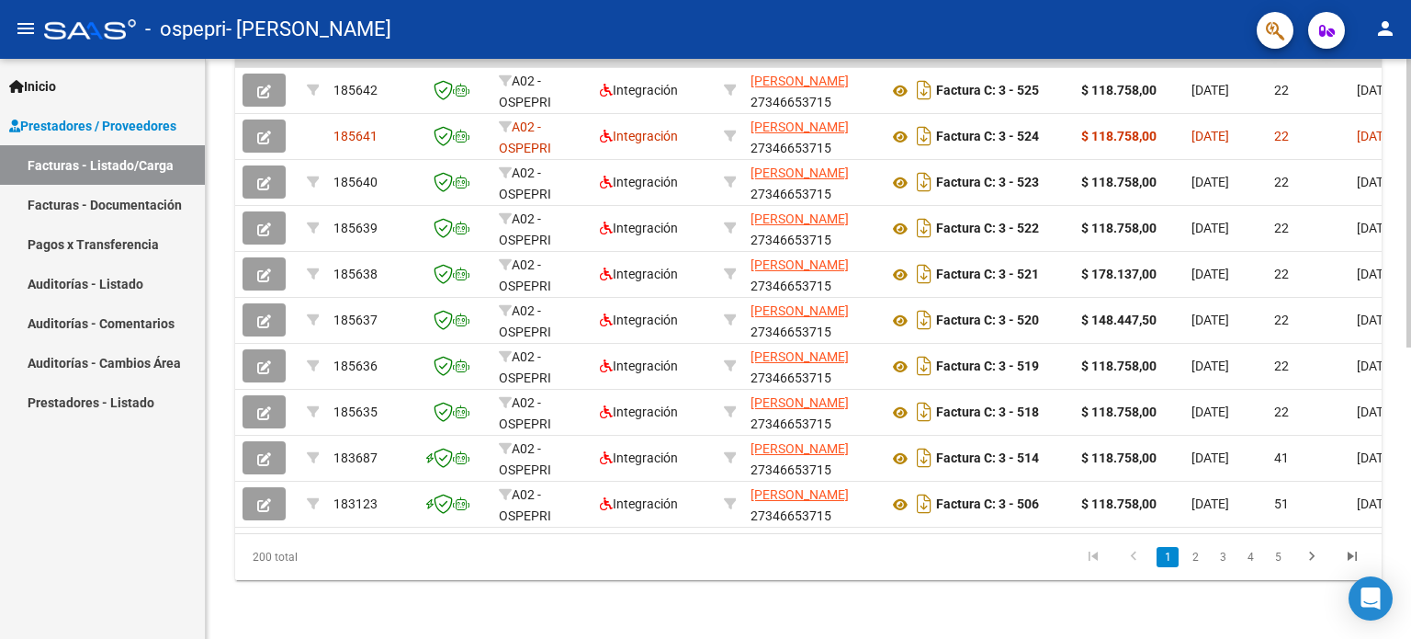
click at [1387, 621] on body "menu - ospepri - ALMENDRA NATALIA NOEMI person Inicio Instructivos Contacto OS …" at bounding box center [705, 319] width 1411 height 639
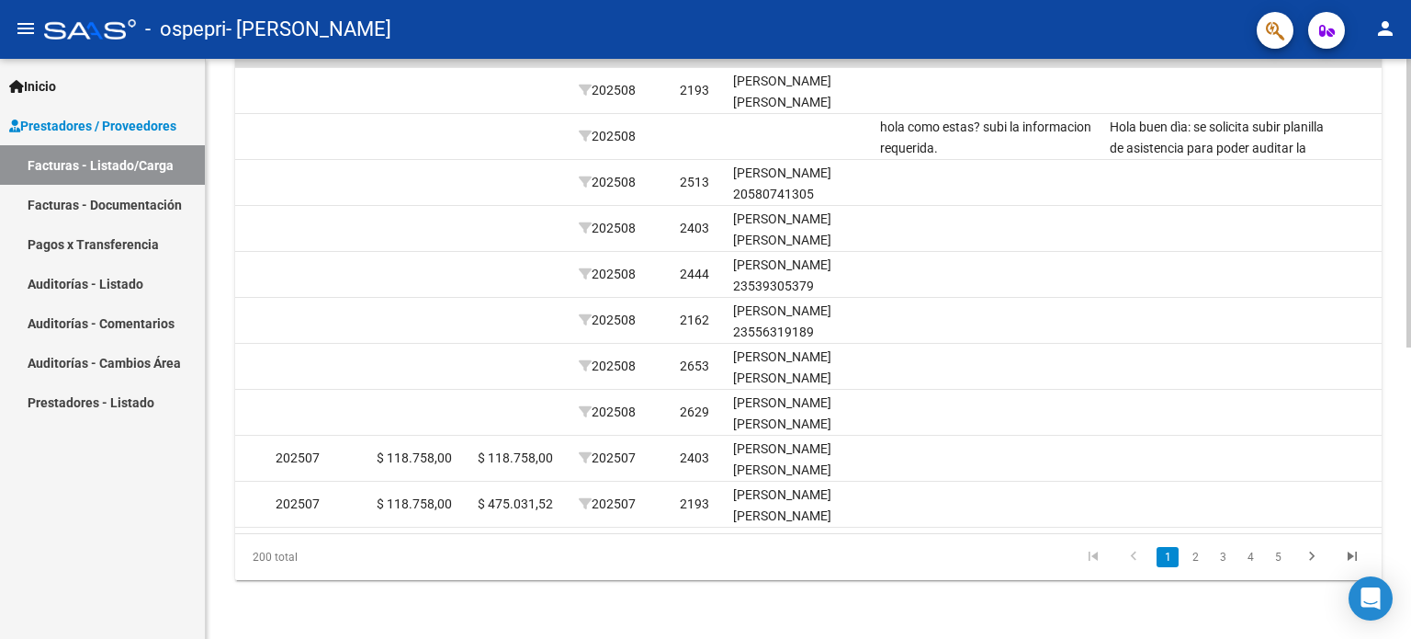
scroll to position [0, 0]
